Goal: Information Seeking & Learning: Learn about a topic

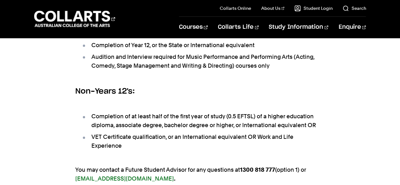
scroll to position [427, 0]
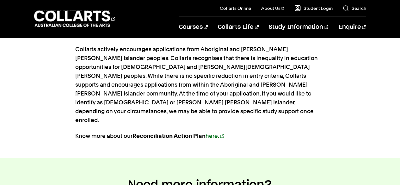
scroll to position [814, 0]
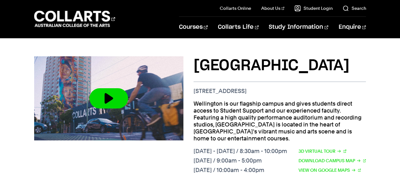
scroll to position [261, 0]
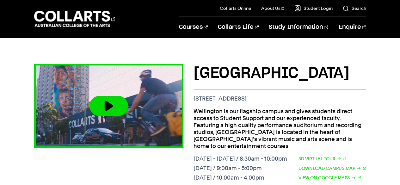
click at [102, 107] on button at bounding box center [109, 106] width 39 height 20
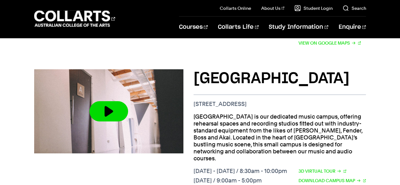
scroll to position [708, 0]
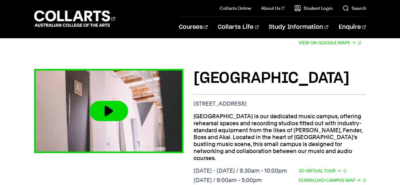
click at [148, 76] on img at bounding box center [109, 111] width 165 height 92
click at [131, 73] on img at bounding box center [109, 111] width 165 height 92
click at [118, 101] on button at bounding box center [109, 111] width 39 height 20
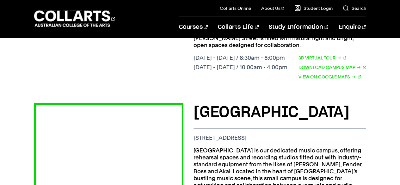
scroll to position [673, 0]
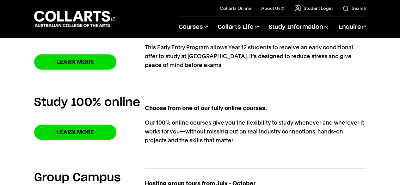
scroll to position [502, 0]
